Goal: Task Accomplishment & Management: Check status

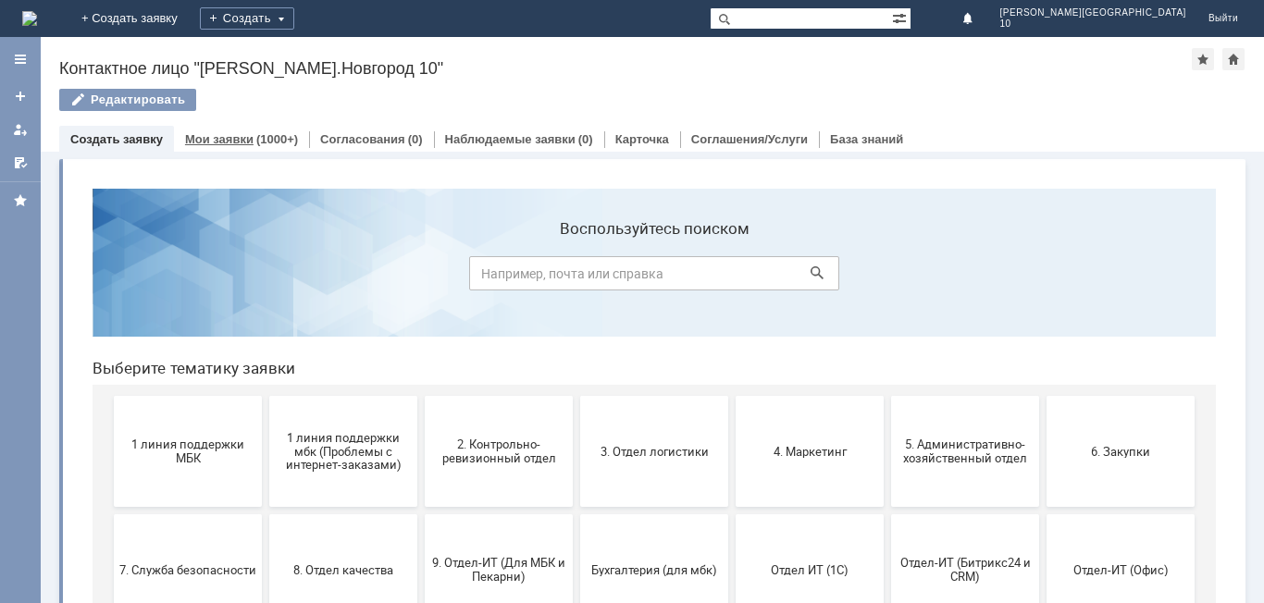
click at [244, 139] on link "Мои заявки" at bounding box center [219, 139] width 68 height 14
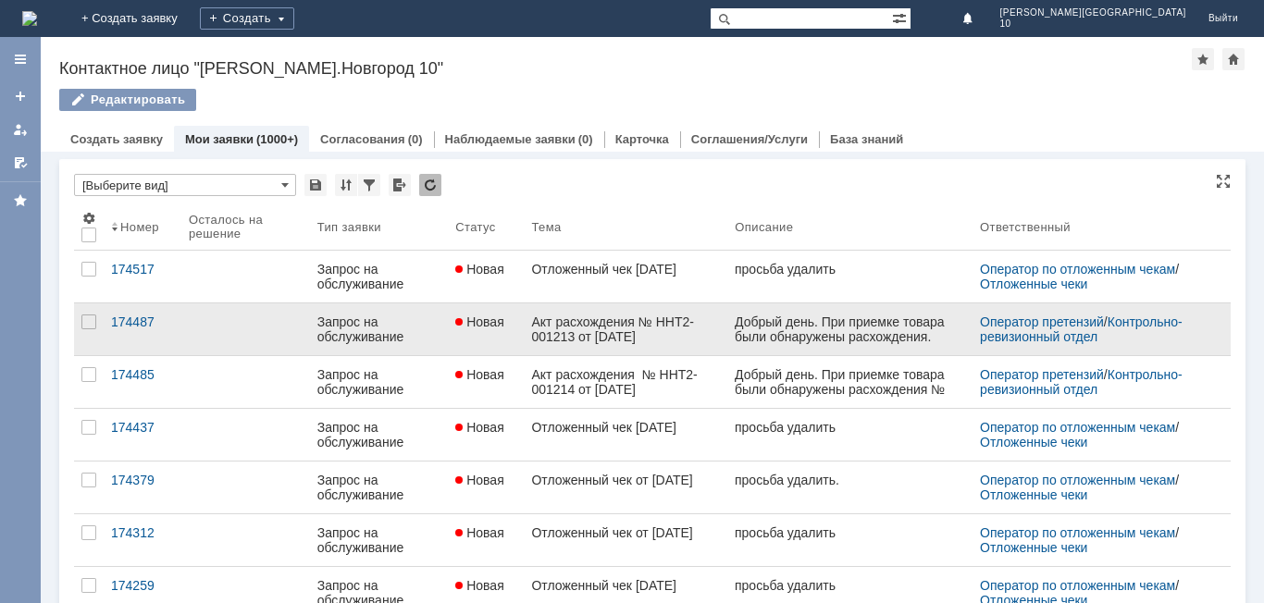
click at [631, 337] on div "Акт расхождения № ННТ2-001213 от [DATE]" at bounding box center [625, 330] width 189 height 30
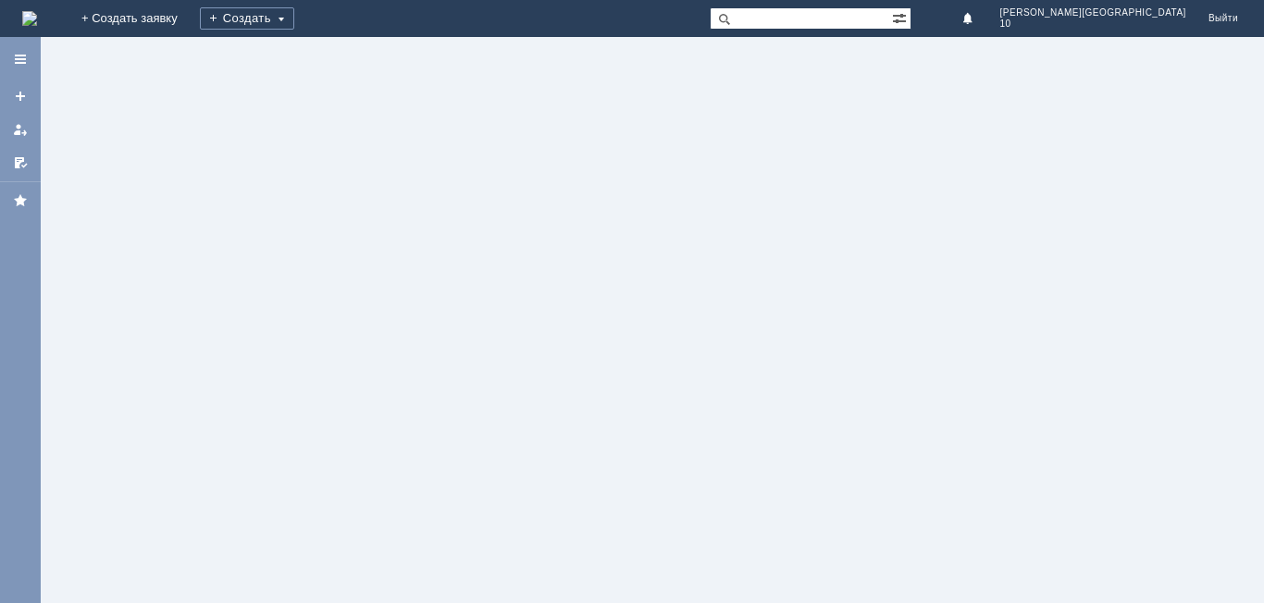
click at [631, 337] on div at bounding box center [652, 320] width 1223 height 566
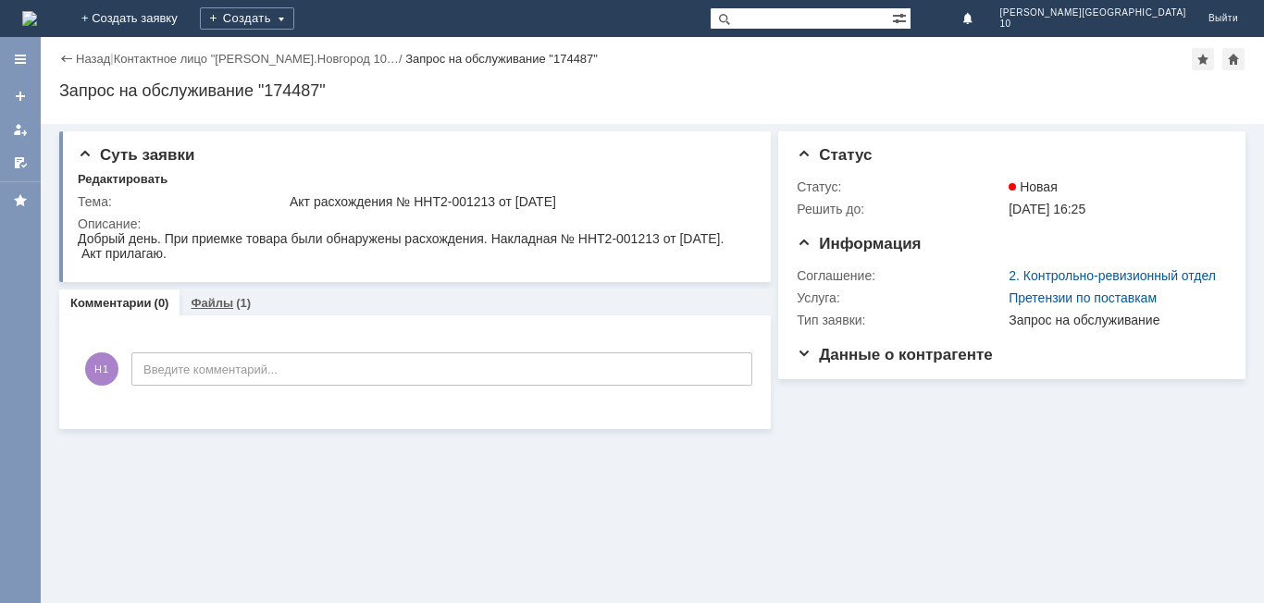
click at [216, 306] on link "Файлы" at bounding box center [212, 303] width 43 height 14
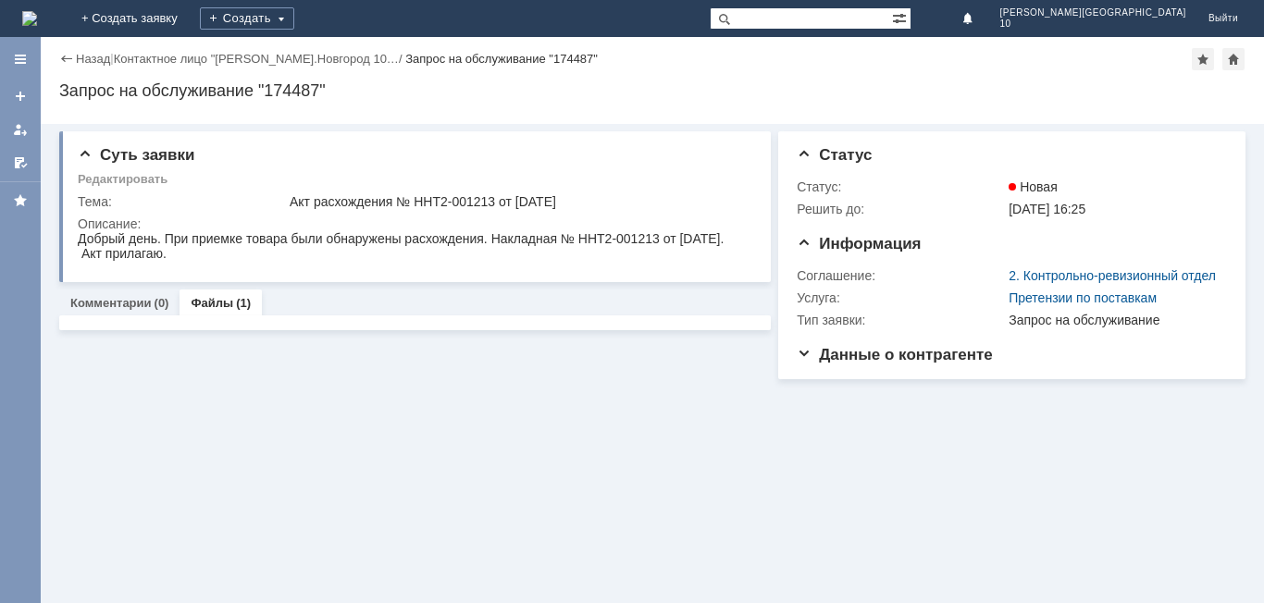
click at [216, 306] on link "Файлы" at bounding box center [212, 303] width 43 height 14
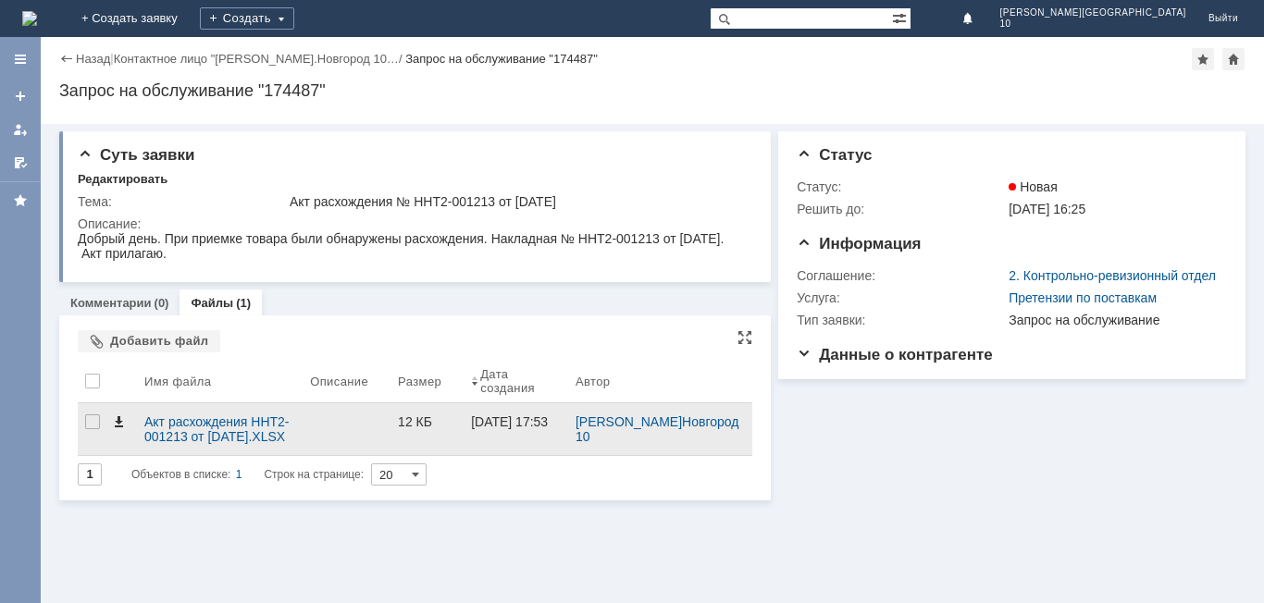
click at [123, 421] on span at bounding box center [118, 421] width 15 height 15
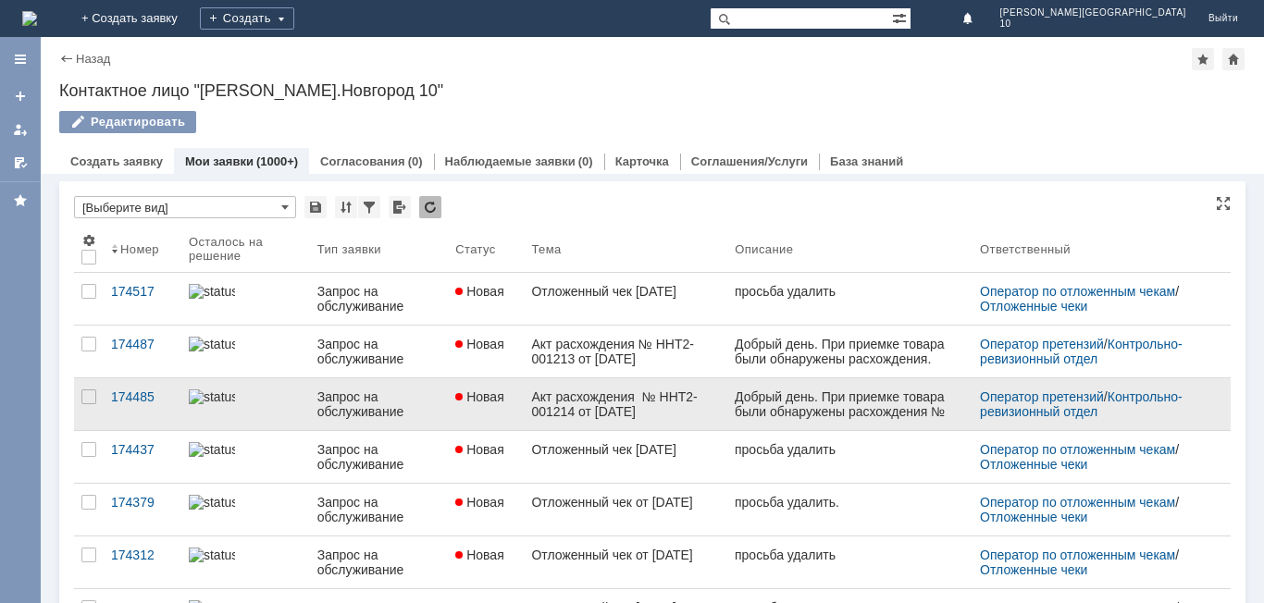
click at [609, 401] on div "Акт расхождения № ННТ2-001214 от [DATE]" at bounding box center [625, 404] width 189 height 30
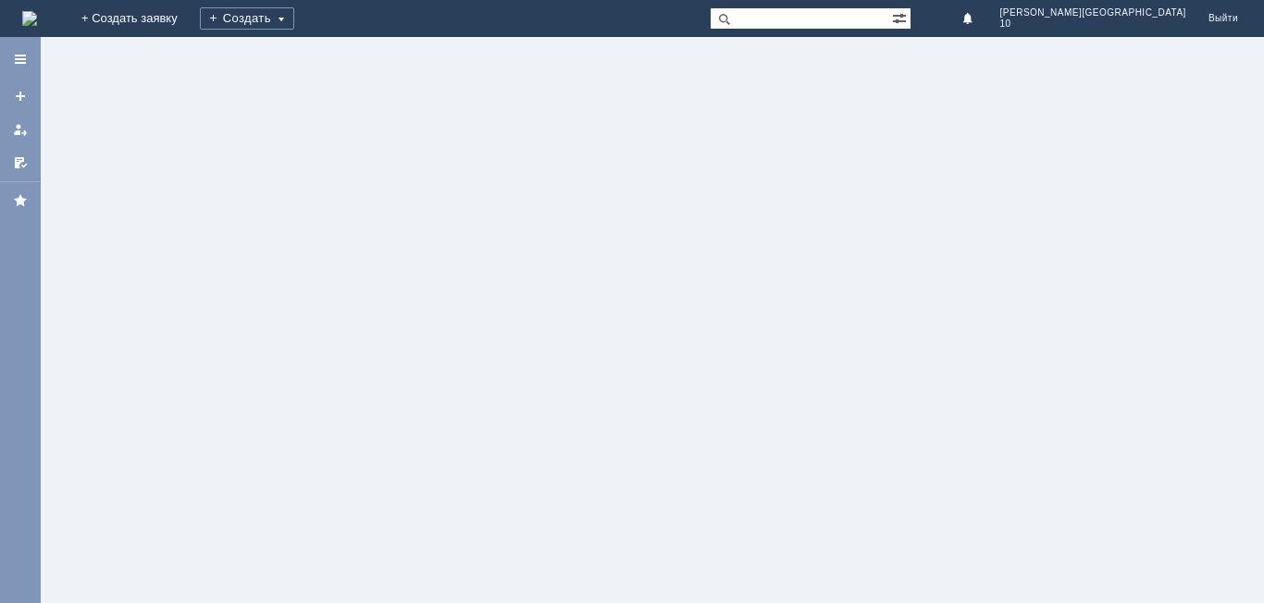
click at [609, 401] on div at bounding box center [652, 320] width 1223 height 566
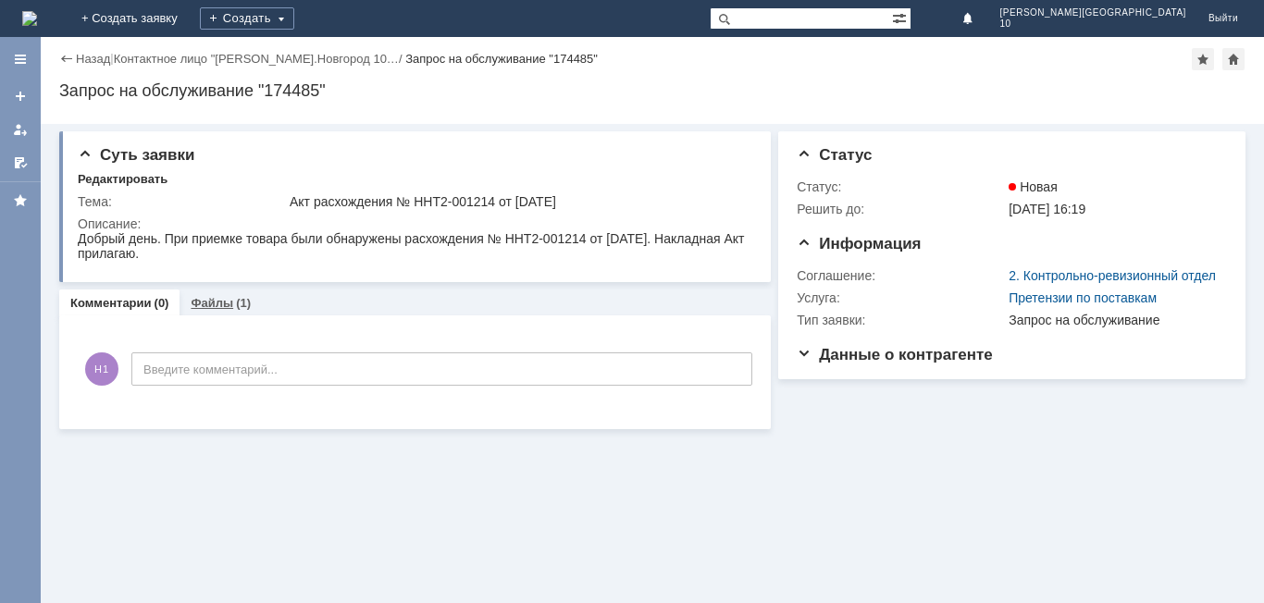
click at [217, 302] on link "Файлы" at bounding box center [212, 303] width 43 height 14
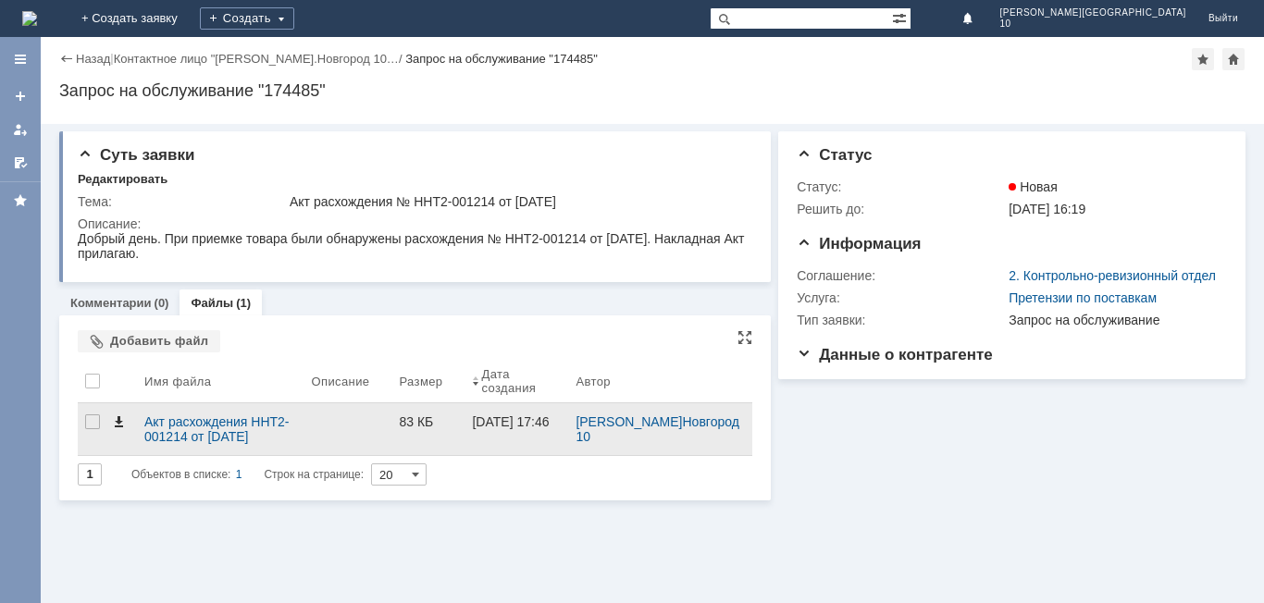
click at [120, 416] on span at bounding box center [118, 421] width 15 height 15
